Goal: Understand process/instructions

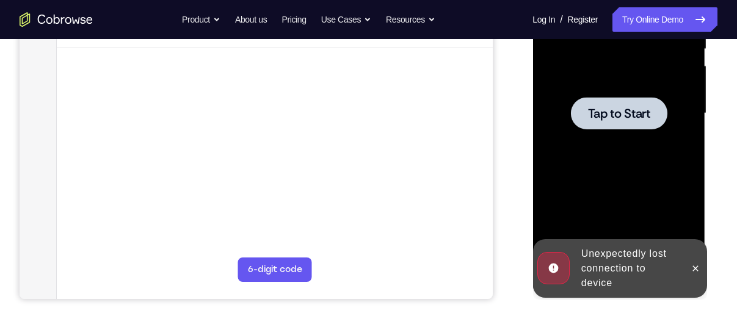
scroll to position [269, 0]
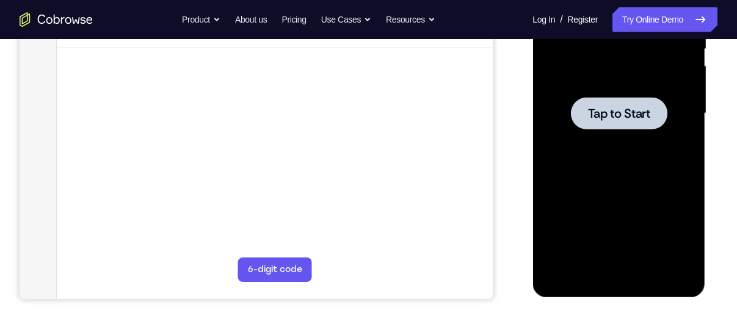
click at [631, 114] on span "Tap to Start" at bounding box center [618, 113] width 62 height 12
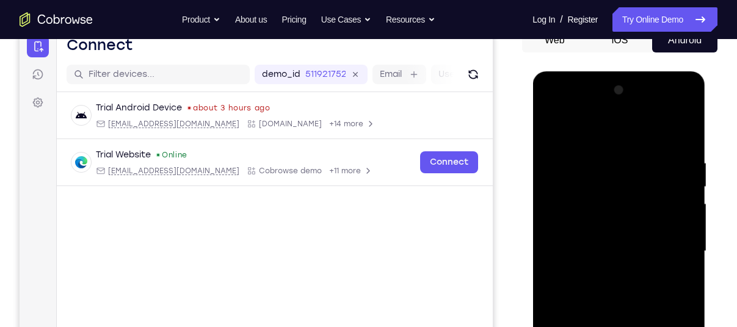
scroll to position [289, 0]
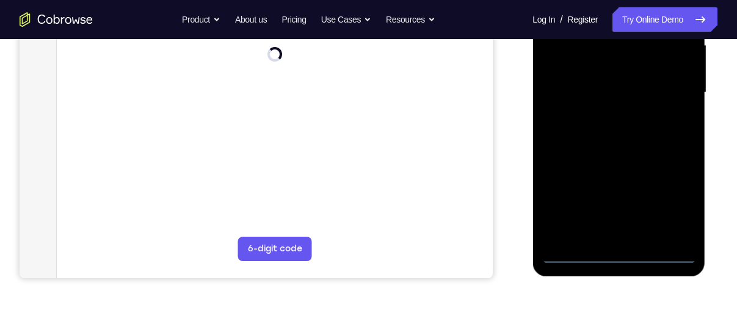
click at [622, 248] on div at bounding box center [619, 93] width 154 height 342
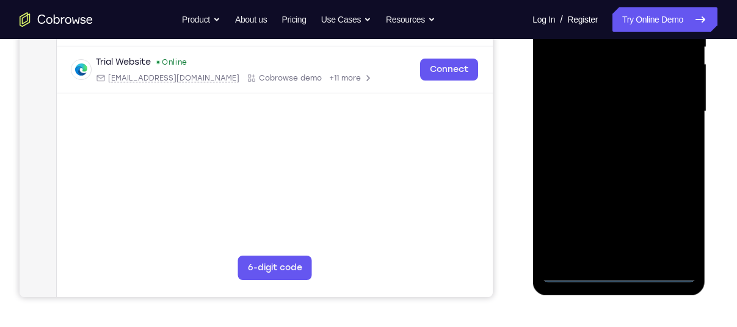
scroll to position [269, 0]
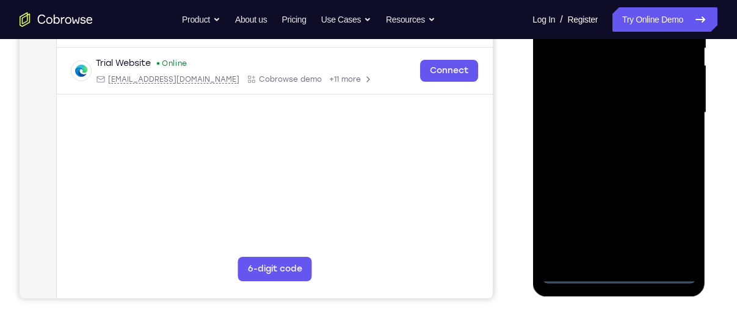
click at [617, 271] on div at bounding box center [619, 113] width 154 height 342
click at [671, 221] on div at bounding box center [619, 113] width 154 height 342
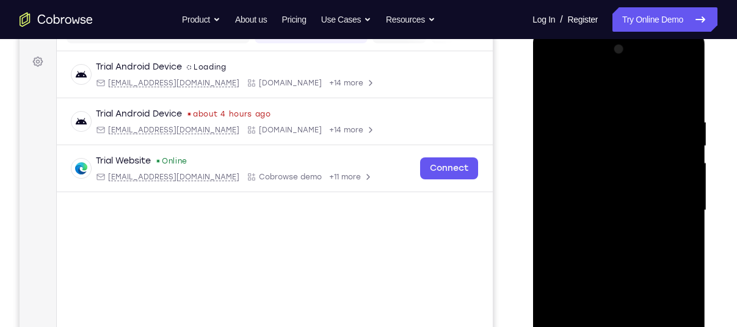
scroll to position [172, 0]
click at [588, 85] on div at bounding box center [619, 210] width 154 height 342
click at [607, 147] on div at bounding box center [619, 210] width 154 height 342
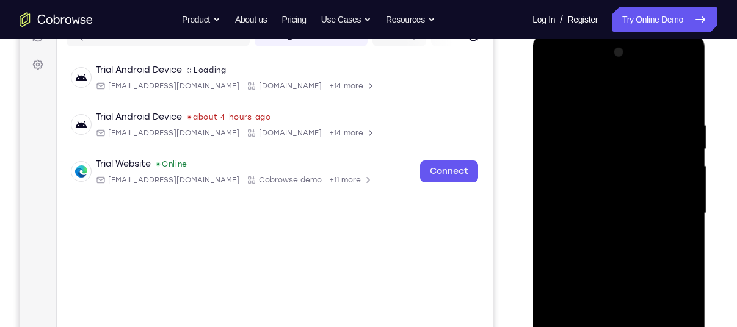
scroll to position [212, 0]
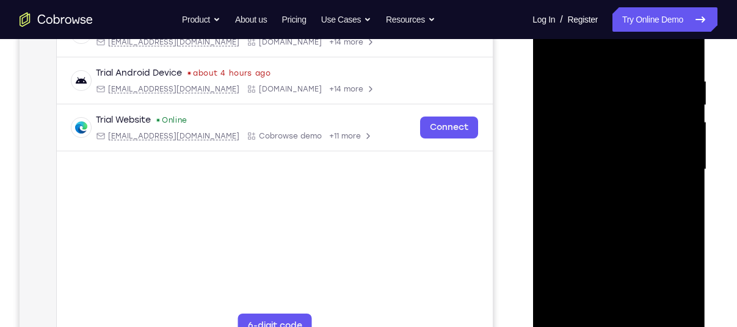
click at [606, 258] on div at bounding box center [619, 170] width 154 height 342
click at [615, 139] on div at bounding box center [619, 170] width 154 height 342
drag, startPoint x: 576, startPoint y: 159, endPoint x: 581, endPoint y: 98, distance: 61.3
click at [581, 98] on div at bounding box center [619, 170] width 154 height 342
click at [594, 146] on div at bounding box center [619, 170] width 154 height 342
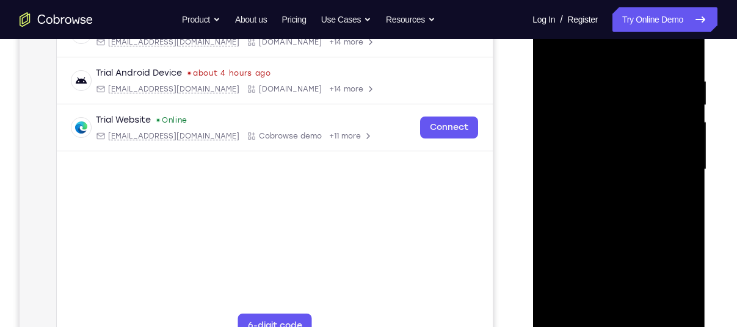
drag, startPoint x: 676, startPoint y: 115, endPoint x: 672, endPoint y: 45, distance: 70.3
click at [672, 45] on div at bounding box center [619, 170] width 154 height 342
click at [681, 126] on div at bounding box center [619, 170] width 154 height 342
drag, startPoint x: 611, startPoint y: 234, endPoint x: 614, endPoint y: 100, distance: 135.0
click at [614, 100] on div at bounding box center [619, 170] width 154 height 342
